Goal: Task Accomplishment & Management: Manage account settings

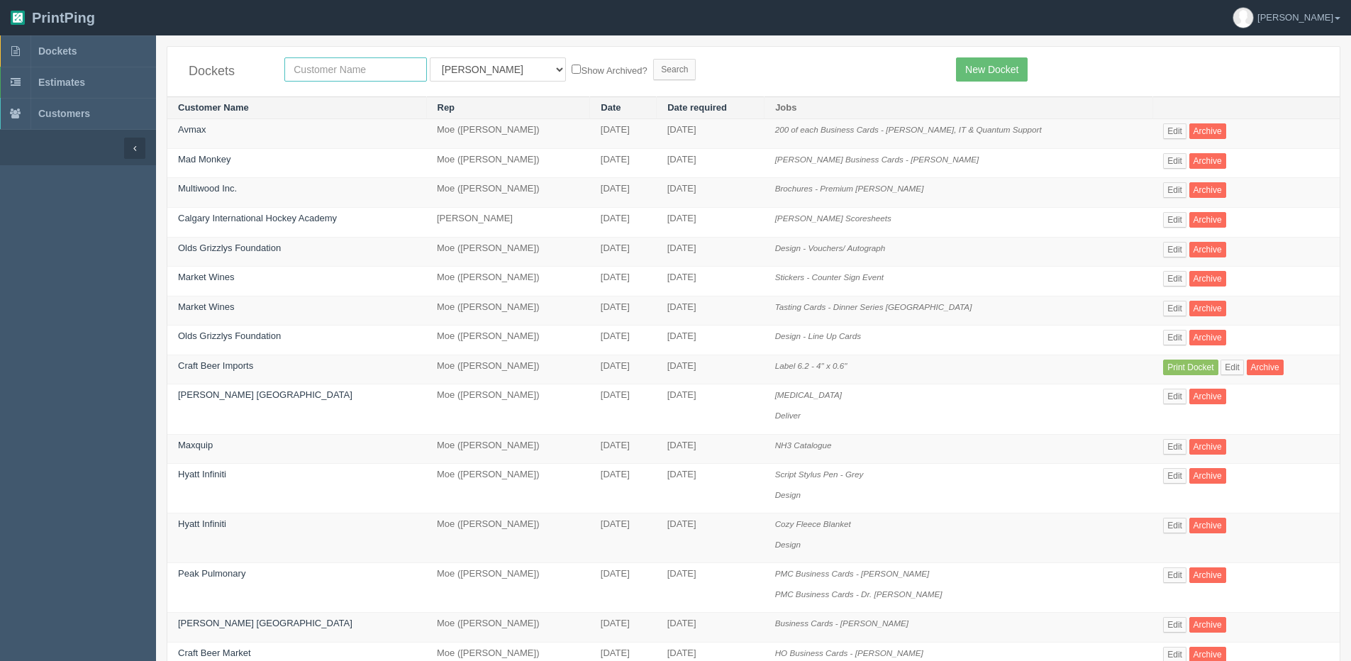
click at [318, 74] on input "text" at bounding box center [355, 69] width 143 height 24
type input "alberta pure"
click at [653, 59] on input "Search" at bounding box center [674, 69] width 43 height 21
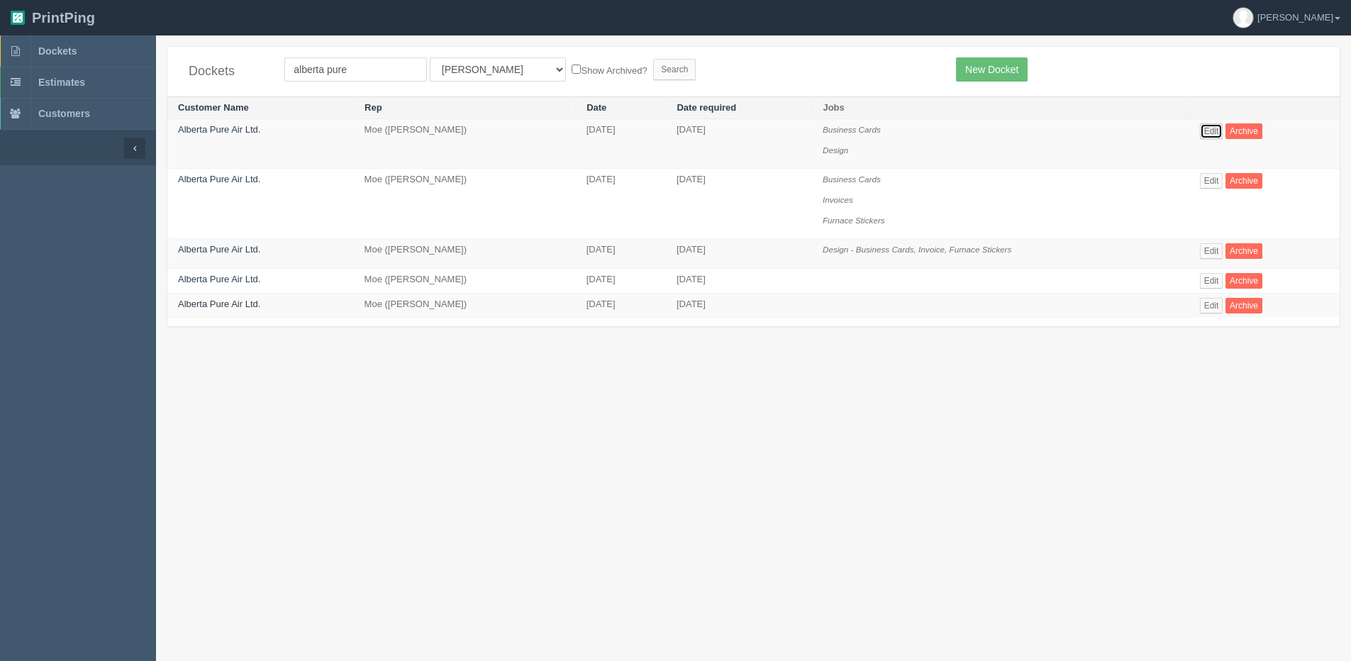
click at [1206, 129] on link "Edit" at bounding box center [1211, 131] width 23 height 16
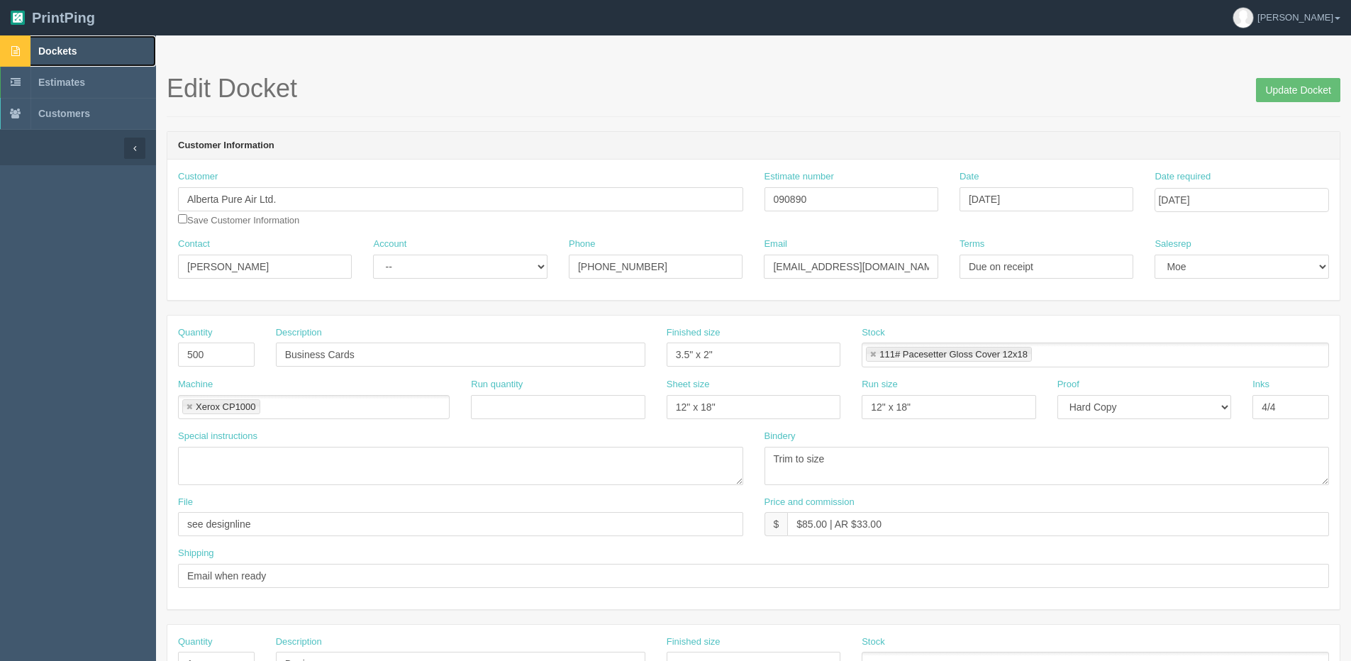
click at [55, 48] on span "Dockets" at bounding box center [57, 50] width 38 height 11
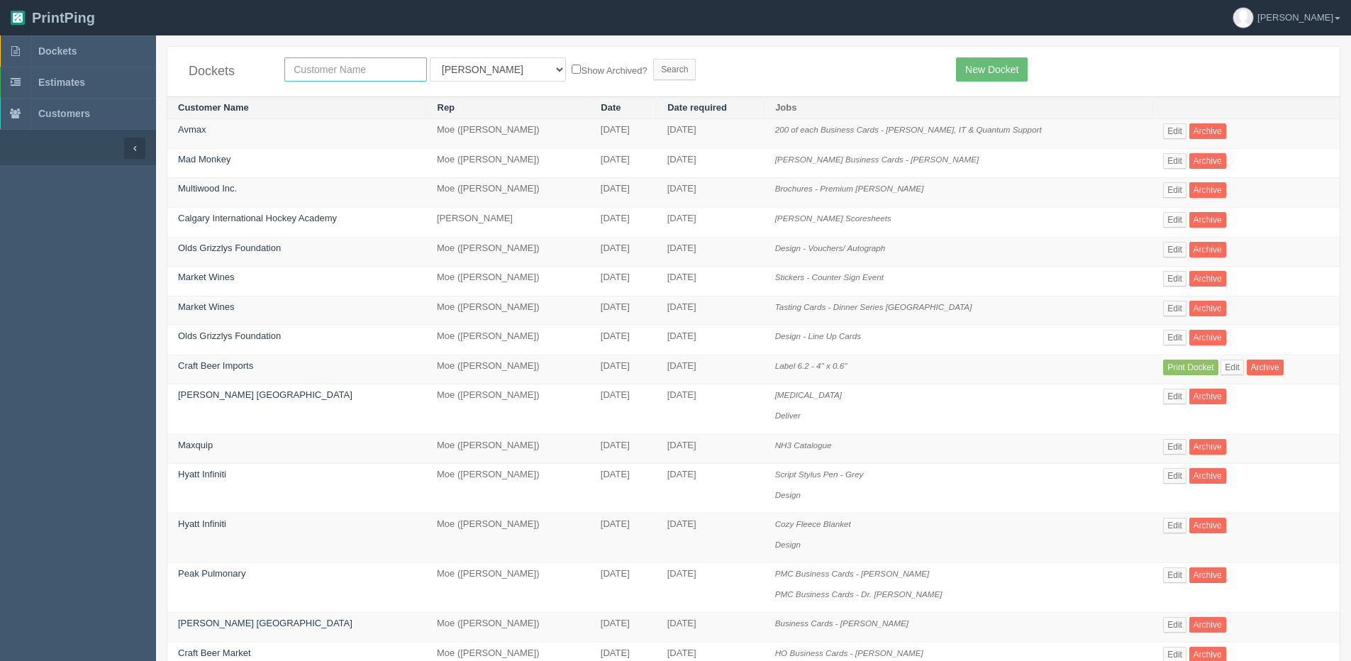
click at [342, 70] on input "text" at bounding box center [355, 69] width 143 height 24
type input "alberta pur"
click at [653, 59] on input "Search" at bounding box center [674, 69] width 43 height 21
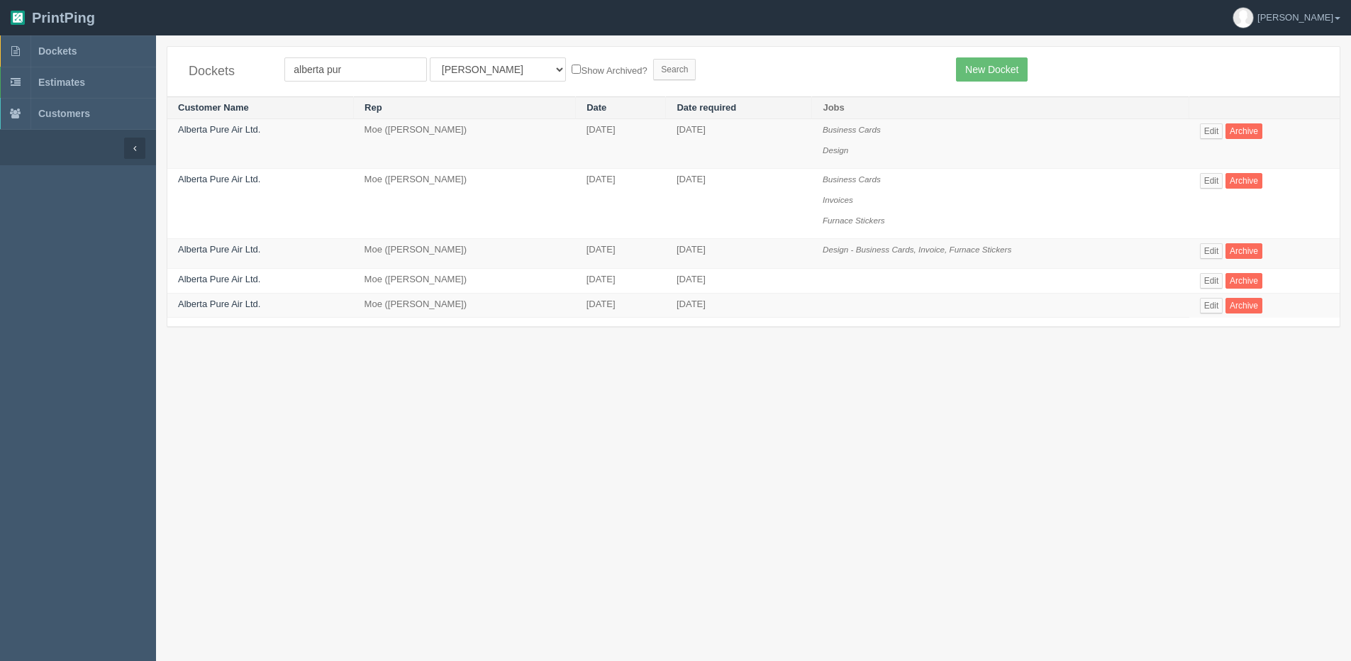
click at [1227, 130] on td "Edit Archive" at bounding box center [1264, 144] width 150 height 50
click at [1211, 132] on link "Edit" at bounding box center [1211, 131] width 23 height 16
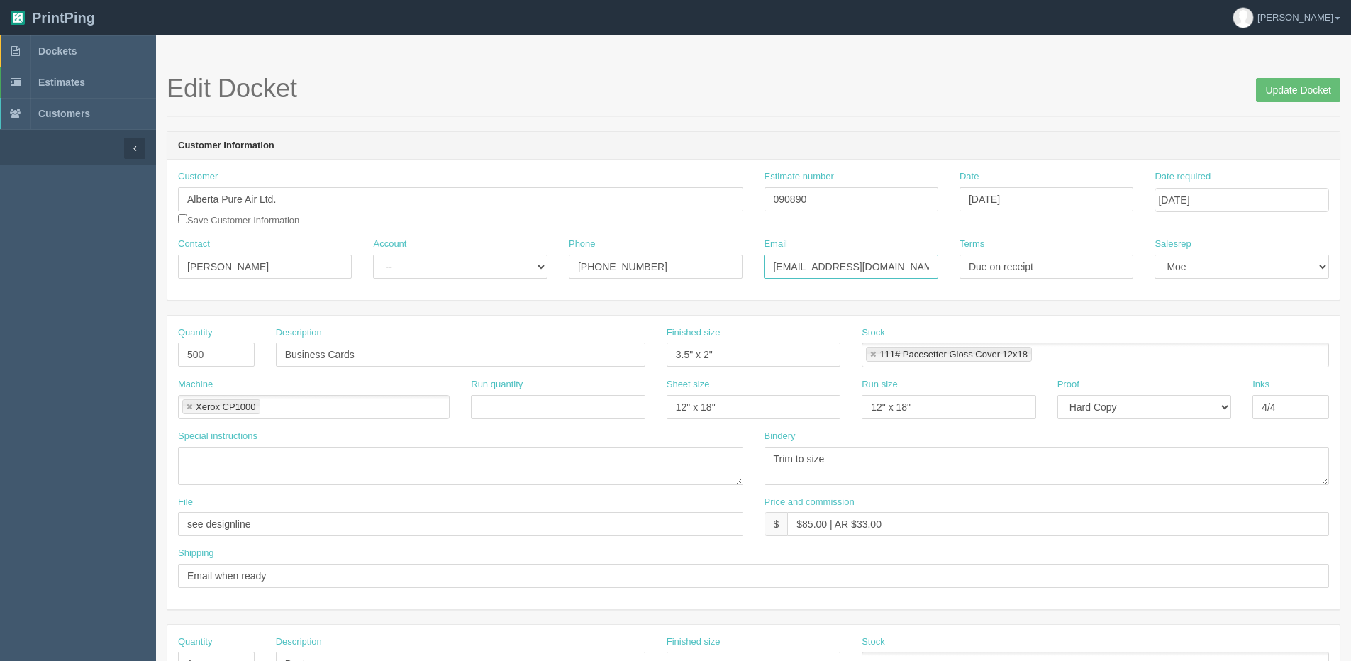
click at [832, 267] on input "[EMAIL_ADDRESS][DOMAIN_NAME]" at bounding box center [851, 267] width 174 height 24
drag, startPoint x: 886, startPoint y: 267, endPoint x: 606, endPoint y: 267, distance: 280.1
click at [606, 267] on div "Contact [PERSON_NAME] Account -- Existing Client Allrush Client Rep Client Phon…" at bounding box center [753, 264] width 1172 height 52
drag, startPoint x: 81, startPoint y: 50, endPoint x: 72, endPoint y: 55, distance: 9.5
click at [81, 50] on link "Dockets" at bounding box center [78, 50] width 156 height 31
